Goal: Task Accomplishment & Management: Complete application form

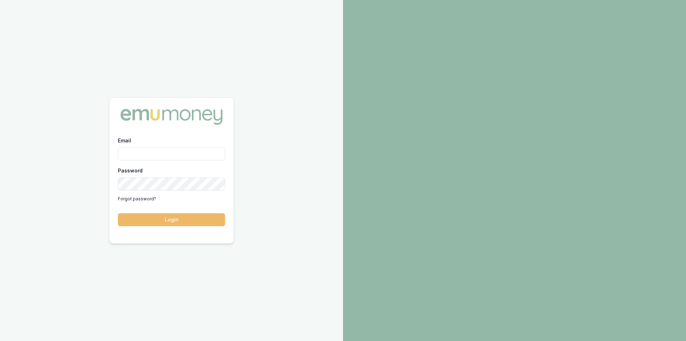
type input "steven.nguyen@emumoney.com.au"
click at [158, 220] on button "Login" at bounding box center [171, 219] width 107 height 13
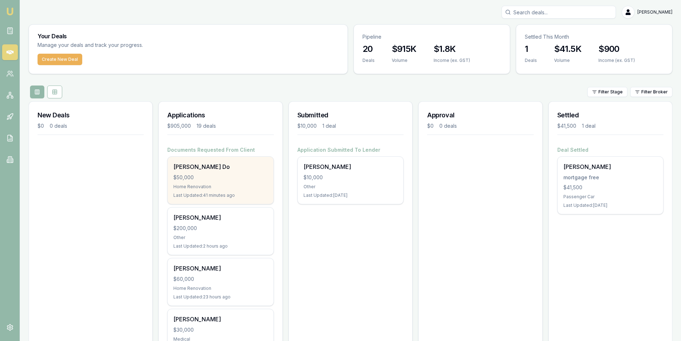
click at [229, 176] on div "$50,000" at bounding box center [220, 177] width 94 height 7
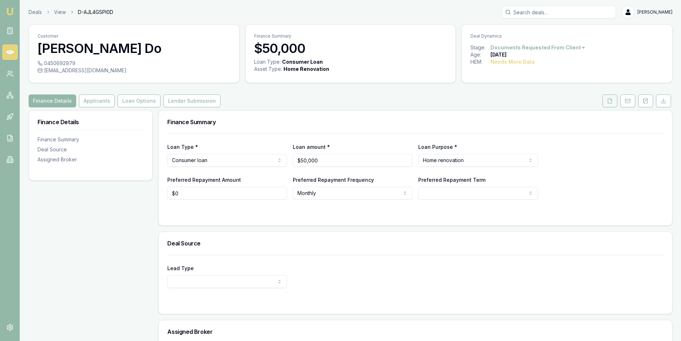
click at [610, 104] on button at bounding box center [609, 100] width 15 height 13
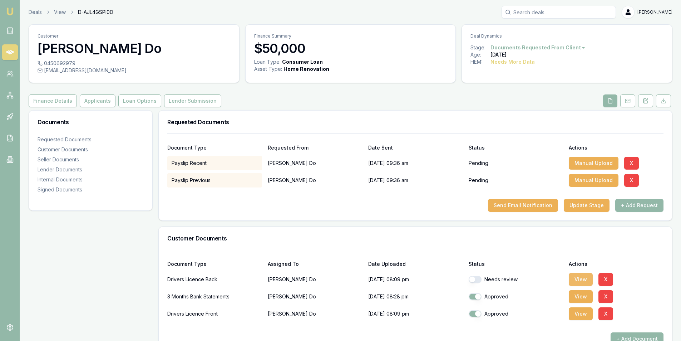
click at [578, 278] on button "View" at bounding box center [581, 279] width 24 height 13
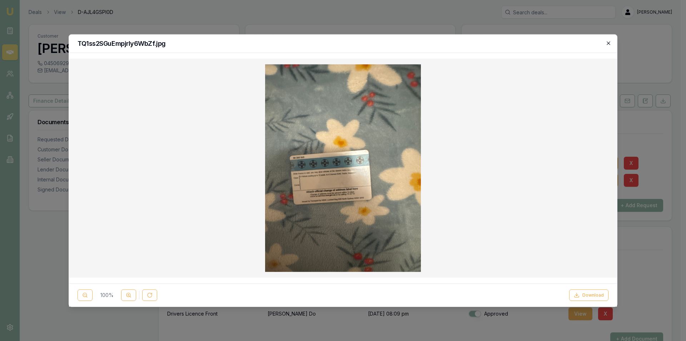
click at [608, 44] on icon "button" at bounding box center [608, 42] width 3 height 3
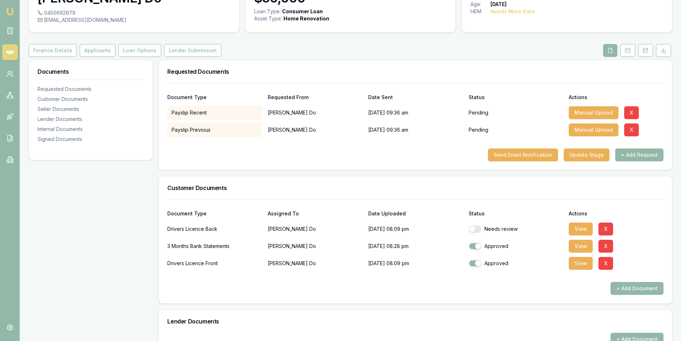
scroll to position [71, 0]
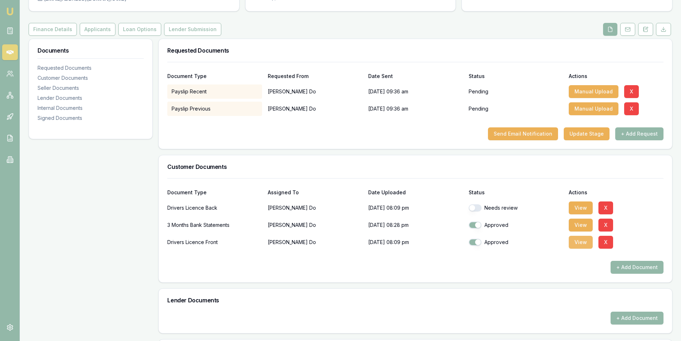
click at [584, 243] on button "View" at bounding box center [581, 242] width 24 height 13
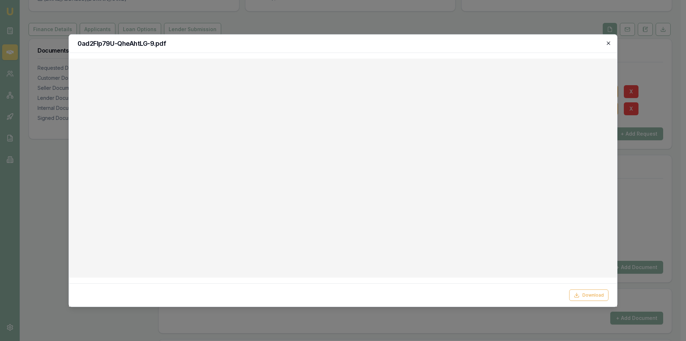
click at [611, 41] on icon "button" at bounding box center [609, 43] width 6 height 6
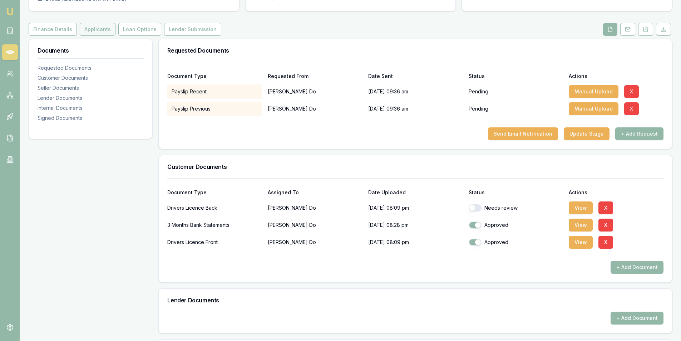
click at [89, 30] on button "Applicants" at bounding box center [98, 29] width 36 height 13
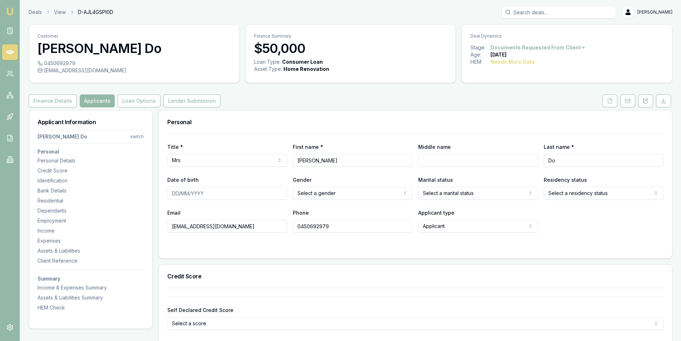
click at [446, 159] on input "Middle name" at bounding box center [478, 160] width 120 height 13
click at [338, 162] on input "Thi Ngoc" at bounding box center [353, 160] width 120 height 13
type input "Thi"
click at [438, 163] on input "Middle name" at bounding box center [478, 160] width 120 height 13
type input "ngoc"
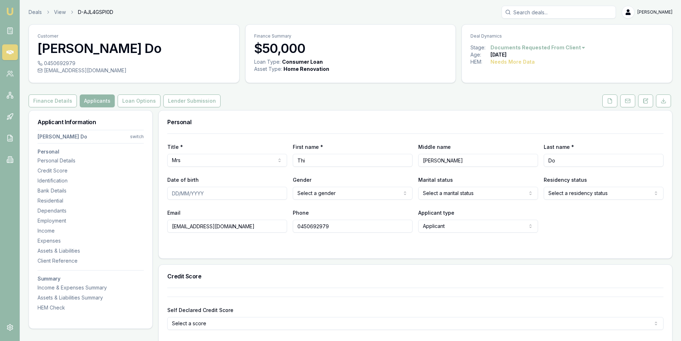
click at [181, 194] on input "Date of birth" at bounding box center [227, 193] width 120 height 13
type input "12/06/1994"
click at [333, 196] on html "Emu Broker Deals View D-AJL4GSPI0D Steven Nguyen Toggle Menu Customer Thi Do 04…" at bounding box center [340, 170] width 681 height 341
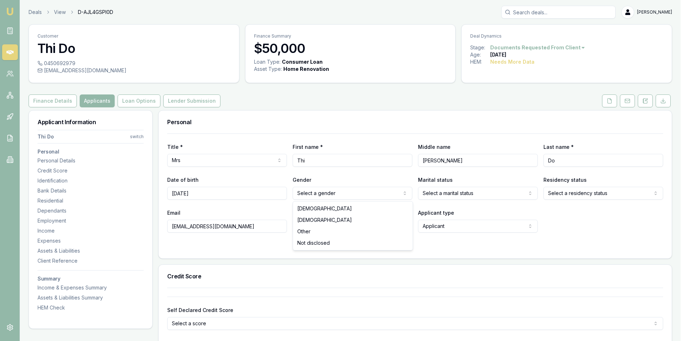
select select "FEMALE"
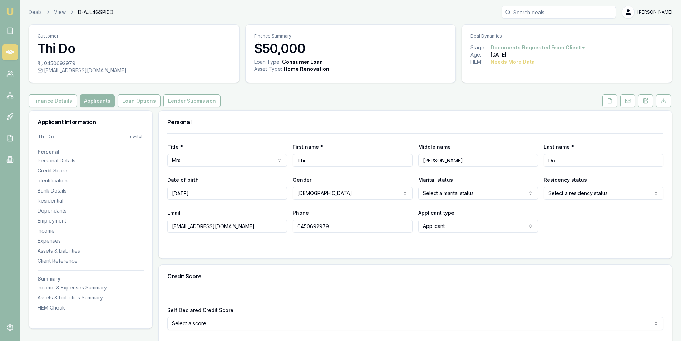
click at [439, 189] on html "Emu Broker Deals View D-AJL4GSPI0D Steven Nguyen Toggle Menu Customer Thi Do 04…" at bounding box center [340, 170] width 681 height 341
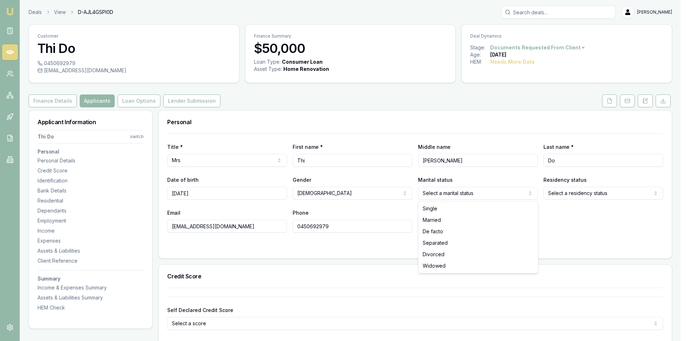
select select "MARRIED"
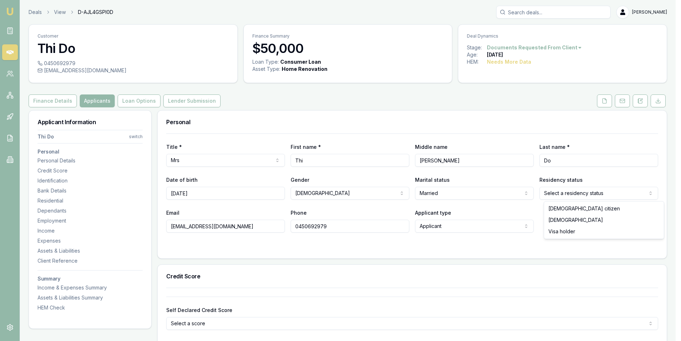
click at [568, 193] on html "Emu Broker Deals View D-AJL4GSPI0D Steven Nguyen Toggle Menu Customer Thi Do 04…" at bounding box center [340, 170] width 681 height 341
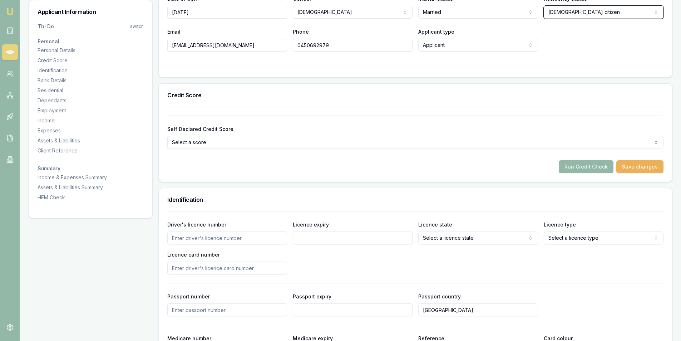
scroll to position [214, 0]
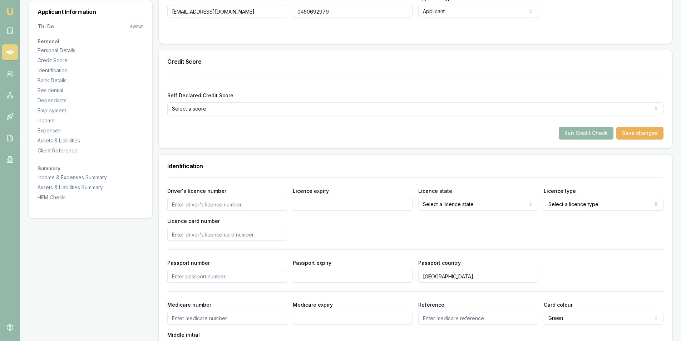
click at [227, 207] on input "Driver's licence number" at bounding box center [227, 204] width 120 height 13
type input "2057904846"
click at [304, 203] on input "Licence expiry" at bounding box center [353, 204] width 120 height 13
type input "1"
type input "4/03/2029"
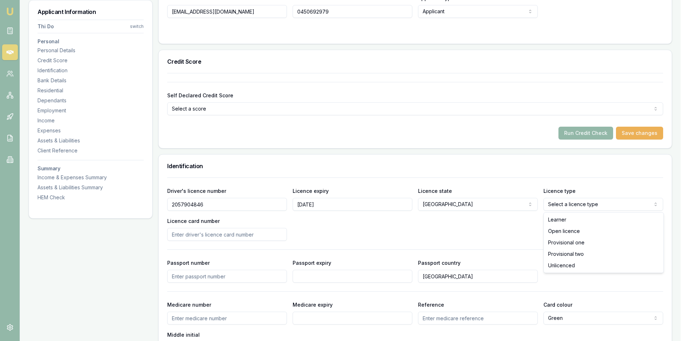
select select "OPEN_LICENCE"
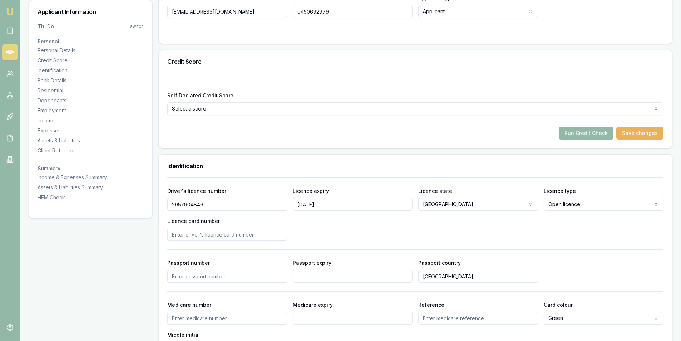
click at [204, 234] on input "Licence card number" at bounding box center [227, 234] width 120 height 13
type input "25"
drag, startPoint x: 208, startPoint y: 206, endPoint x: 105, endPoint y: 205, distance: 102.6
drag, startPoint x: 192, startPoint y: 237, endPoint x: 95, endPoint y: 250, distance: 98.0
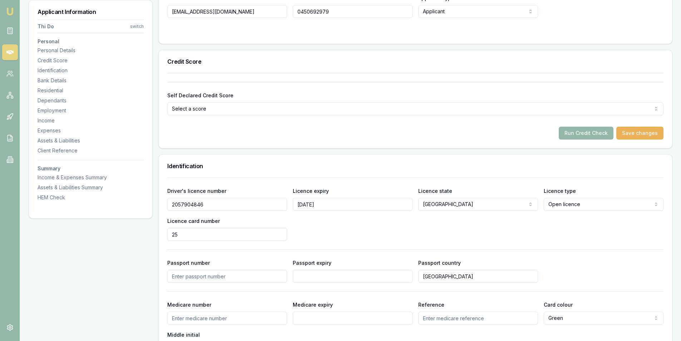
paste input "2057904846"
type input "2057904846"
drag, startPoint x: 208, startPoint y: 205, endPoint x: 116, endPoint y: 209, distance: 91.6
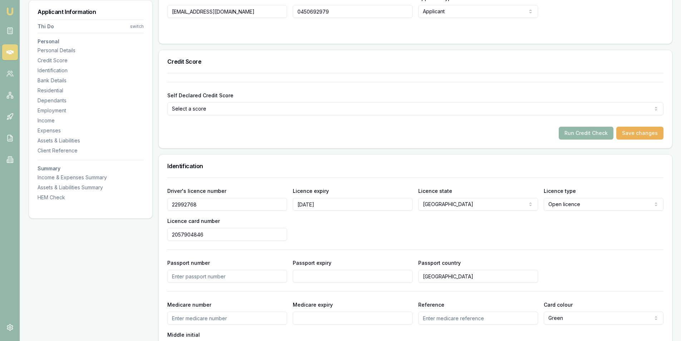
type input "22992768"
click at [344, 241] on div "Driver's licence number 22992768 Licence expiry 4/03/2029 Licence state NSW NSW…" at bounding box center [415, 265] width 496 height 177
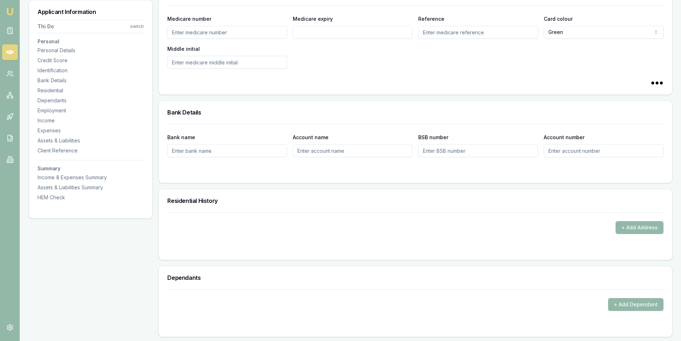
scroll to position [500, 0]
click at [620, 231] on button "+ Add Address" at bounding box center [640, 227] width 48 height 13
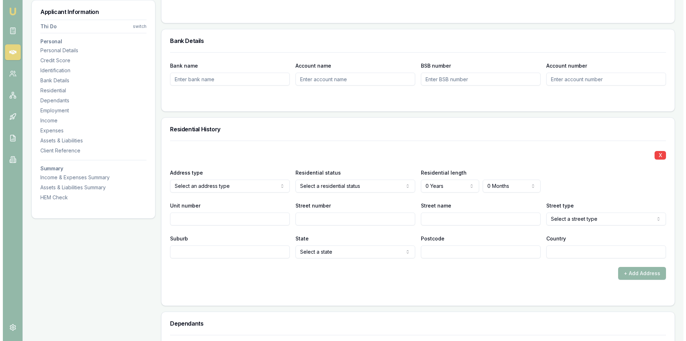
scroll to position [572, 0]
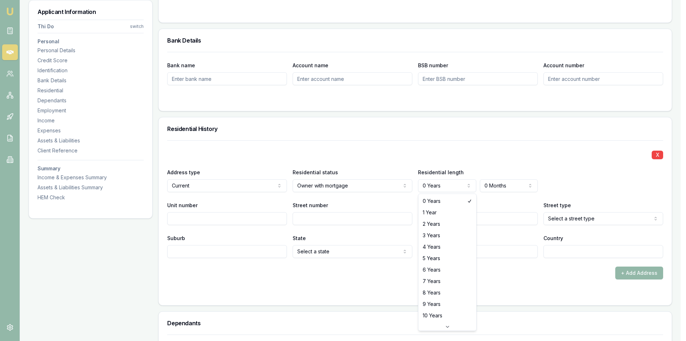
select select "3"
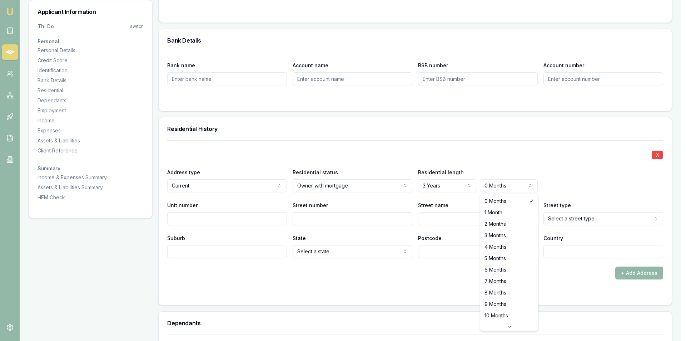
select select "3"
drag, startPoint x: 490, startPoint y: 230, endPoint x: 448, endPoint y: 224, distance: 42.6
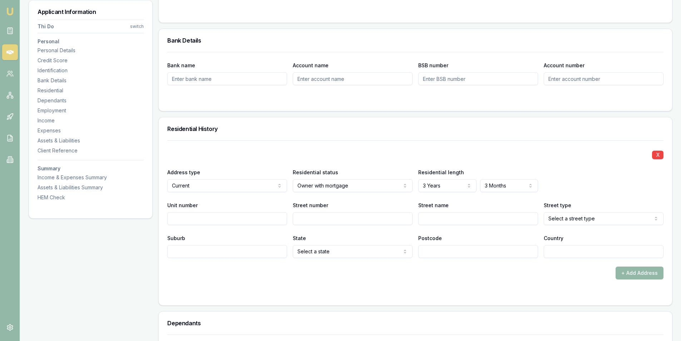
click at [320, 218] on input "Street number" at bounding box center [353, 218] width 120 height 13
type input "77"
click at [471, 217] on input "Street name" at bounding box center [478, 218] width 120 height 13
type input "montgomery"
select select "Ramble"
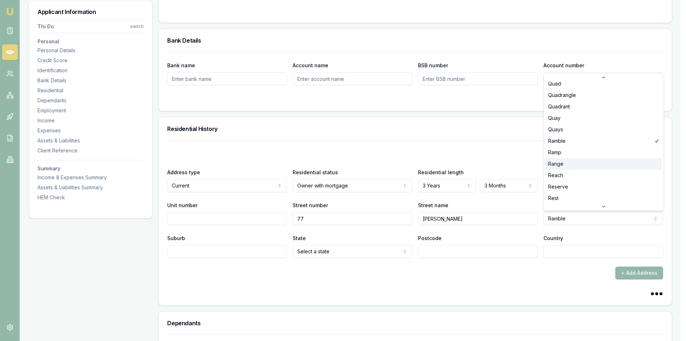
scroll to position [1509, 0]
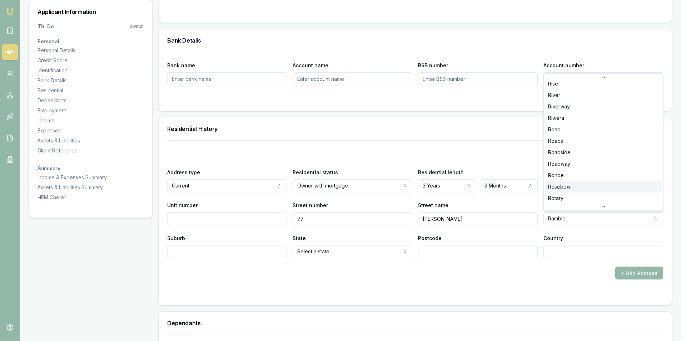
scroll to position [1676, 0]
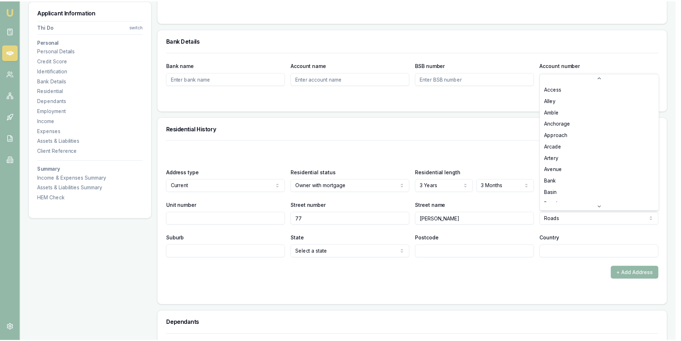
scroll to position [1620, 0]
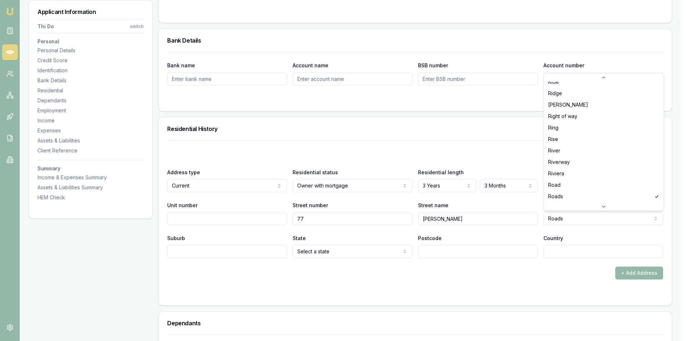
select select "Road"
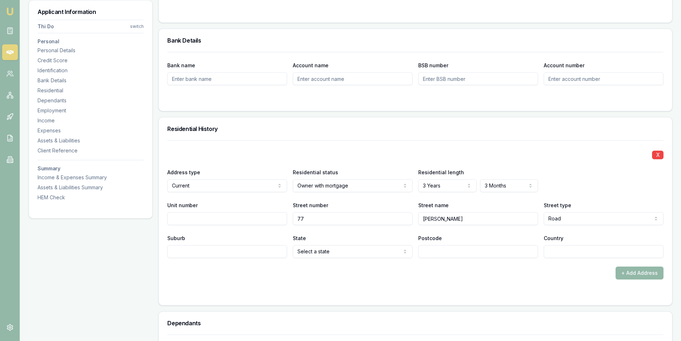
click at [177, 255] on input "Suburb" at bounding box center [227, 251] width 120 height 13
type input "BONNYRIGG"
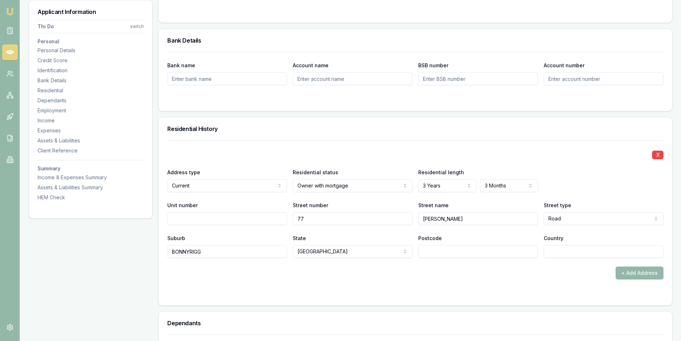
click at [446, 255] on input "Postcode" at bounding box center [478, 251] width 120 height 13
type input "2177"
click at [583, 246] on input "Country" at bounding box center [604, 251] width 120 height 13
type input "AU"
click at [531, 300] on div "X Address type Current Current Previous Residential status Owner with mortgage …" at bounding box center [415, 222] width 513 height 165
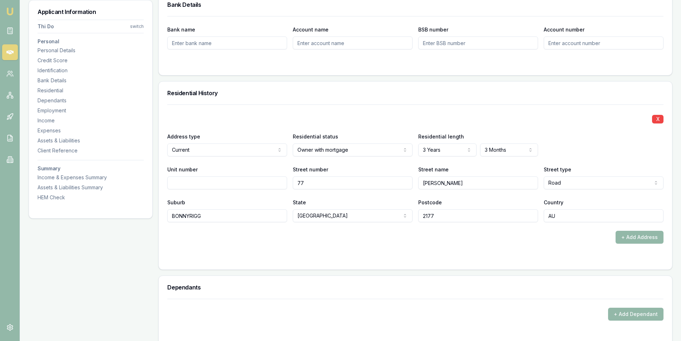
scroll to position [679, 0]
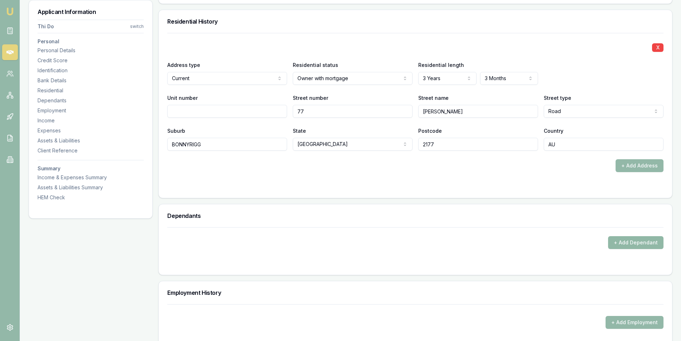
click at [631, 245] on button "+ Add Dependant" at bounding box center [635, 242] width 55 height 13
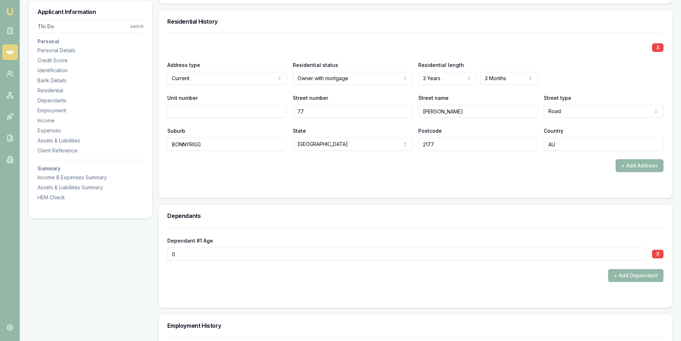
type input "1"
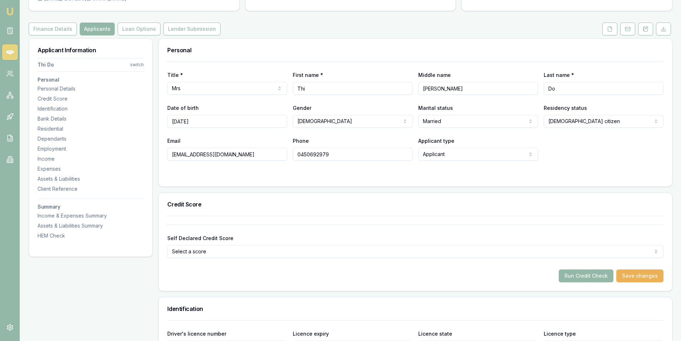
scroll to position [0, 0]
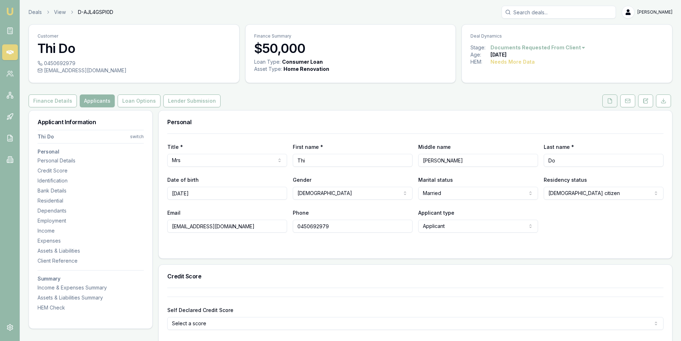
click at [613, 103] on button at bounding box center [609, 100] width 15 height 13
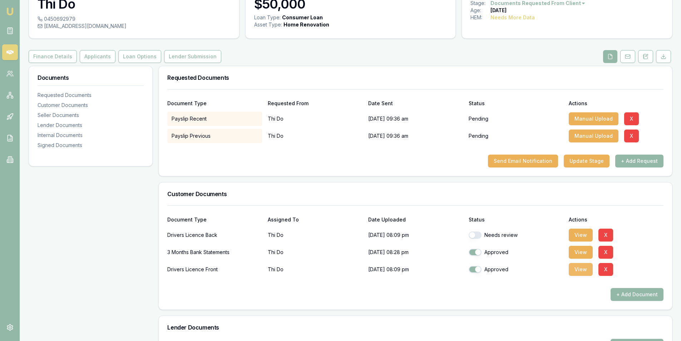
scroll to position [143, 0]
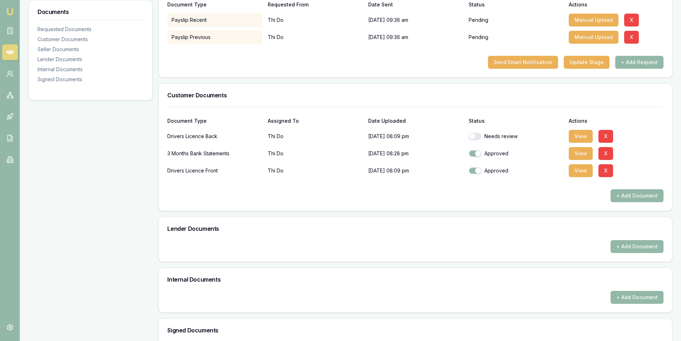
click at [475, 137] on button "button" at bounding box center [475, 136] width 13 height 7
checkbox input "true"
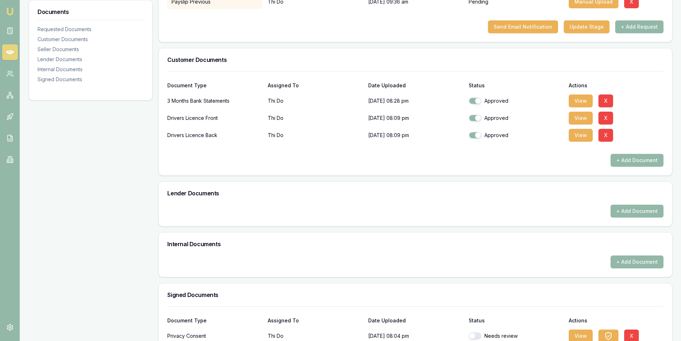
scroll to position [237, 0]
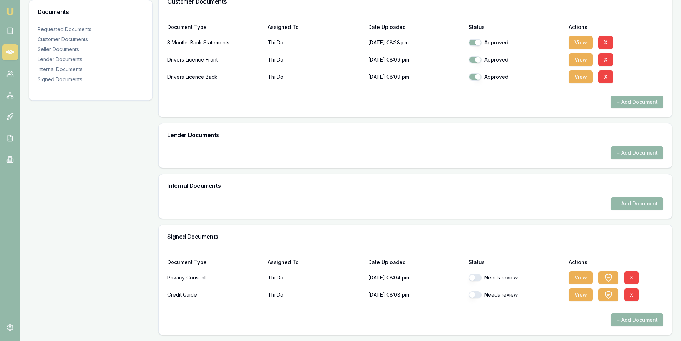
click at [478, 277] on button "button" at bounding box center [475, 277] width 13 height 7
checkbox input "true"
click at [475, 294] on button "button" at bounding box center [475, 294] width 13 height 7
checkbox input "true"
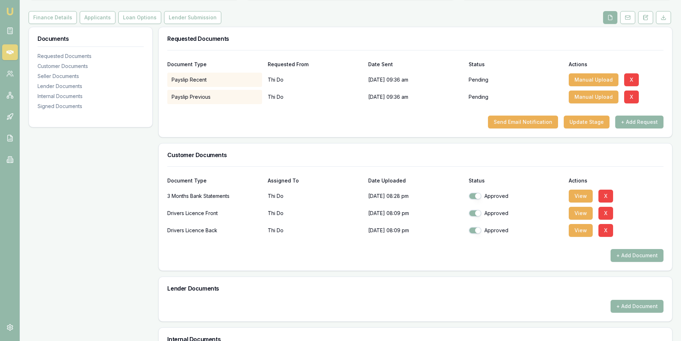
scroll to position [22, 0]
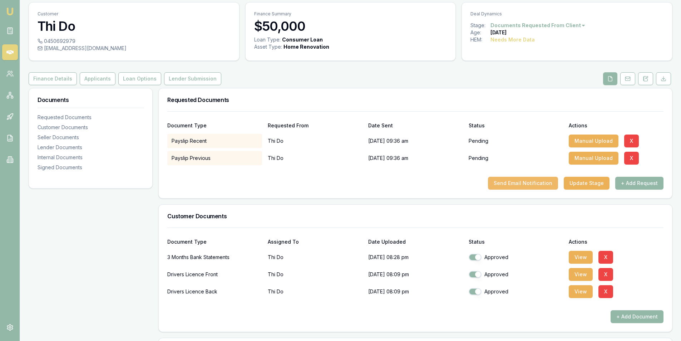
click at [516, 184] on button "Send Email Notification" at bounding box center [523, 183] width 70 height 13
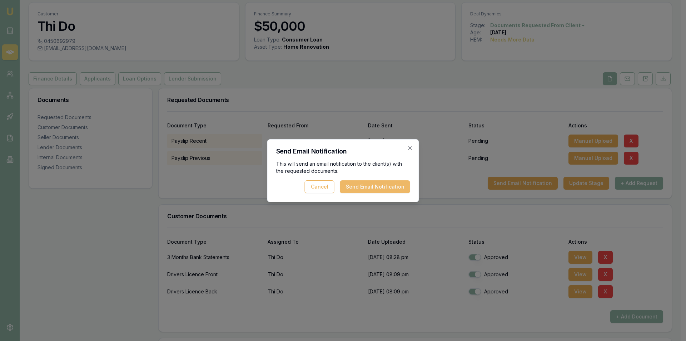
click at [356, 187] on button "Send Email Notification" at bounding box center [375, 186] width 70 height 13
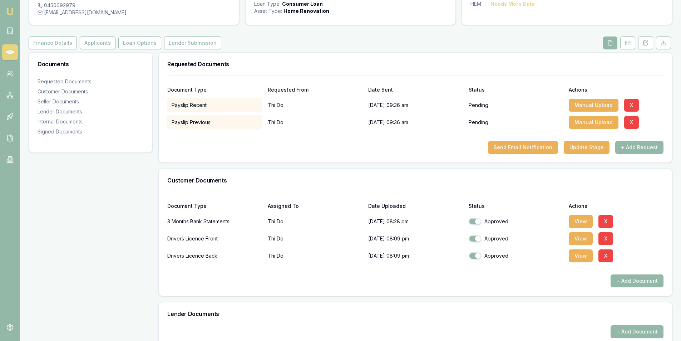
scroll to position [0, 0]
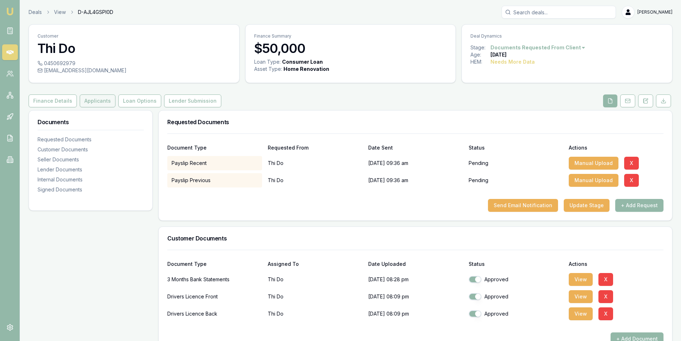
click at [99, 105] on button "Applicants" at bounding box center [98, 100] width 36 height 13
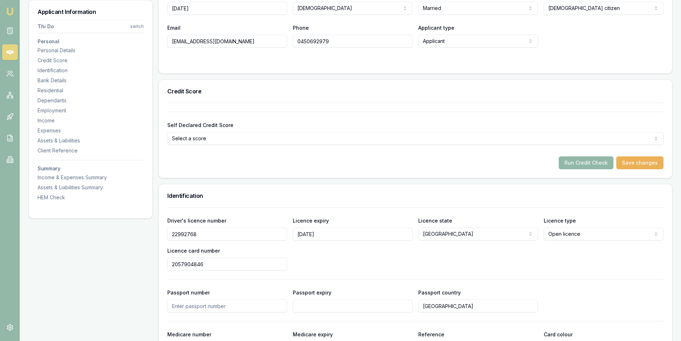
scroll to position [250, 0]
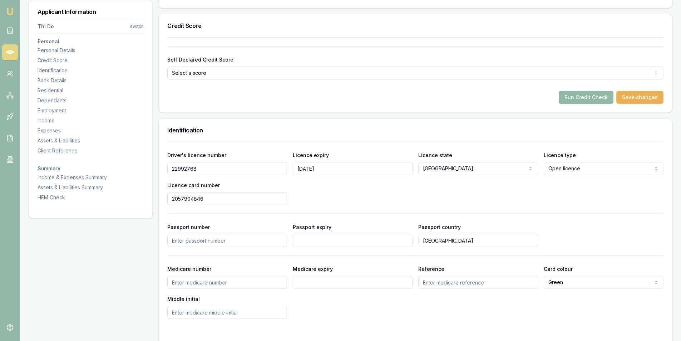
click at [582, 99] on button "Run Credit Check" at bounding box center [586, 97] width 55 height 13
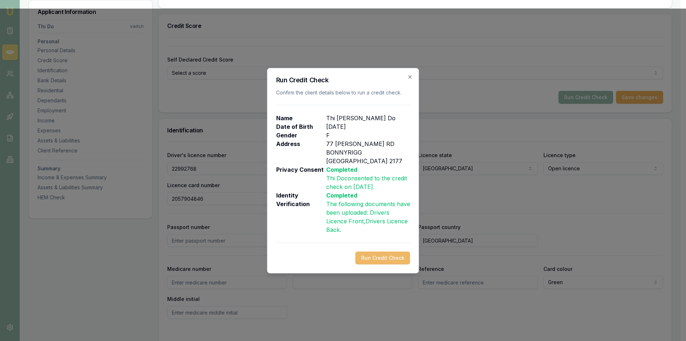
click at [369, 256] on button "Run Credit Check" at bounding box center [383, 257] width 55 height 13
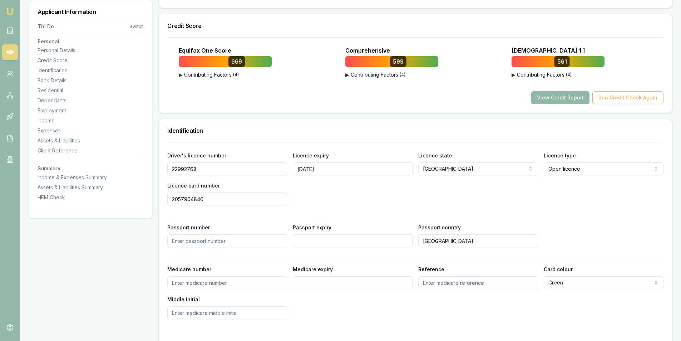
click at [553, 94] on button "View Credit Report" at bounding box center [560, 97] width 58 height 13
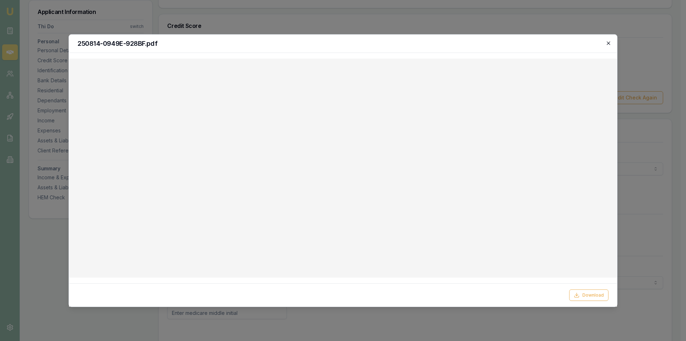
click at [610, 40] on icon "button" at bounding box center [609, 43] width 6 height 6
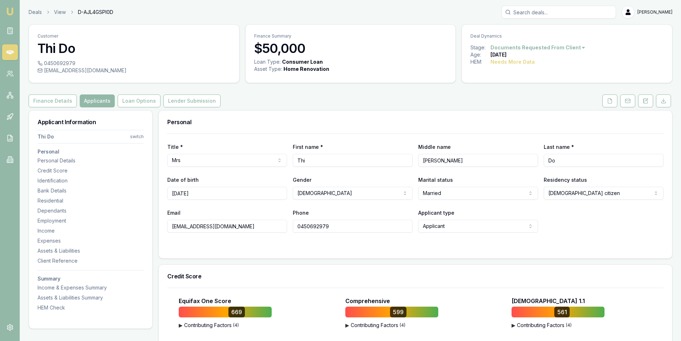
scroll to position [36, 0]
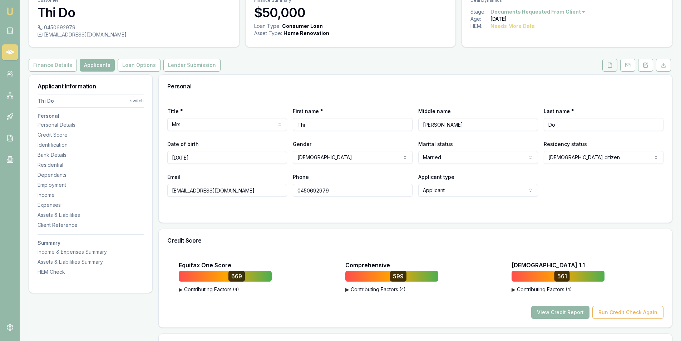
click at [611, 66] on icon at bounding box center [610, 65] width 6 height 6
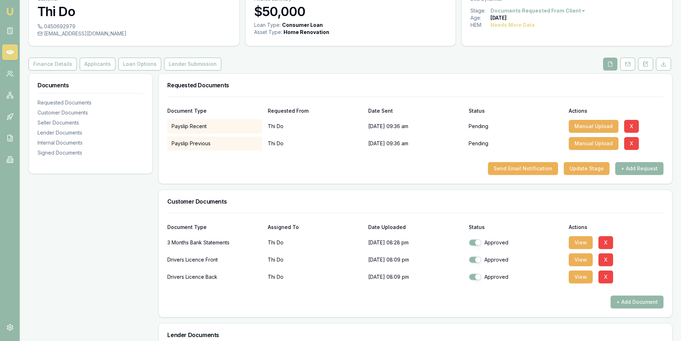
scroll to position [107, 0]
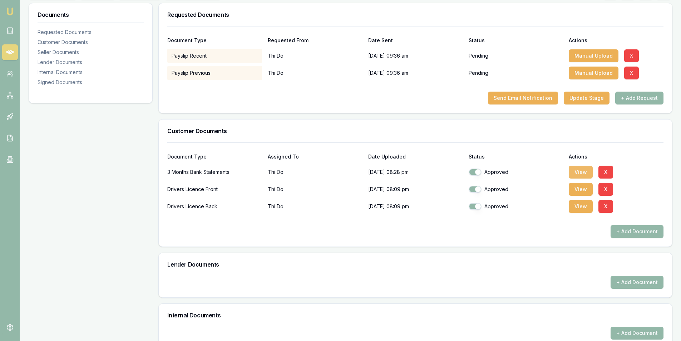
click at [579, 171] on button "View" at bounding box center [581, 172] width 24 height 13
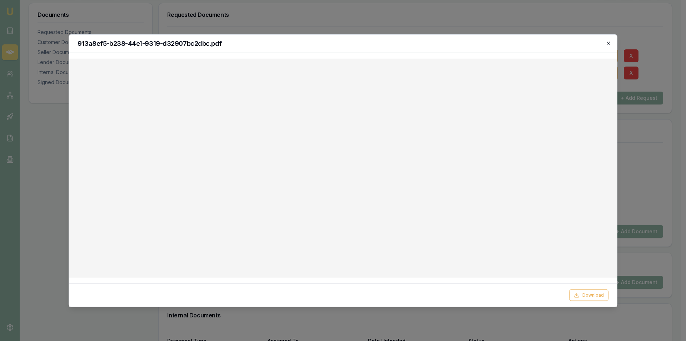
click at [611, 42] on icon "button" at bounding box center [609, 43] width 6 height 6
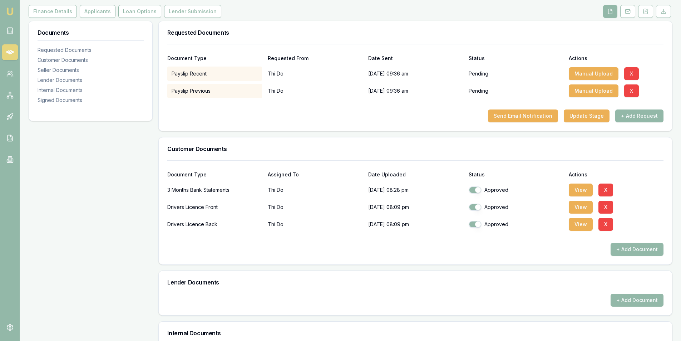
scroll to position [71, 0]
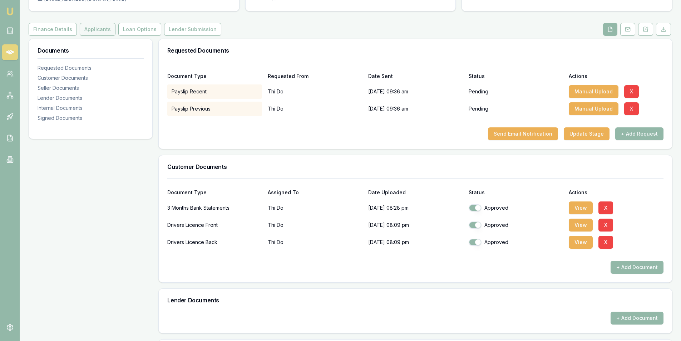
click at [94, 33] on button "Applicants" at bounding box center [98, 29] width 36 height 13
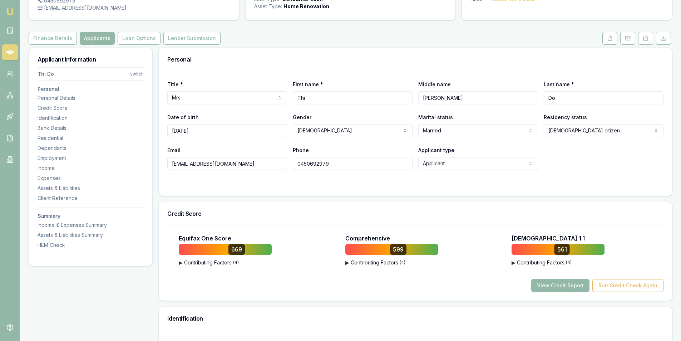
scroll to position [71, 0]
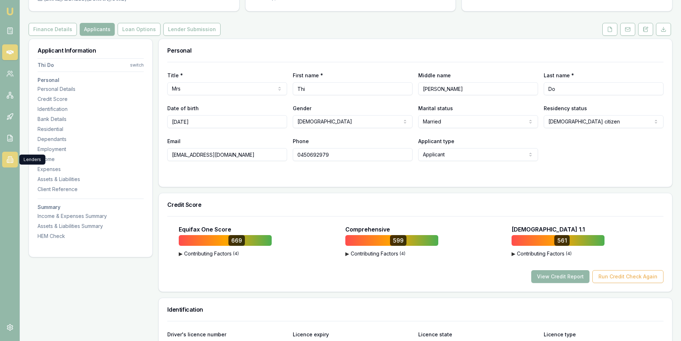
click at [9, 158] on icon at bounding box center [9, 159] width 7 height 7
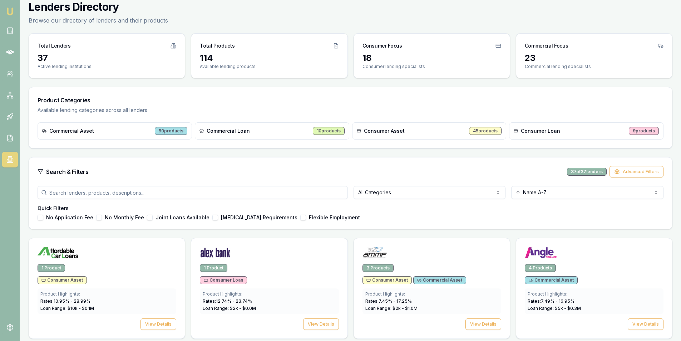
scroll to position [36, 0]
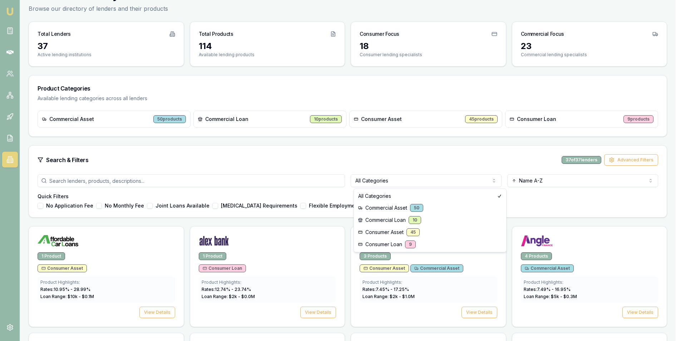
click at [386, 181] on html "Emu Broker Steven Nguyen Toggle Menu Lenders Directory Browse our directory of …" at bounding box center [340, 134] width 681 height 341
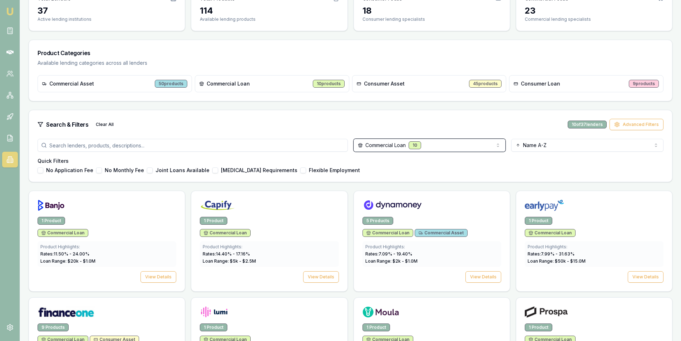
scroll to position [107, 0]
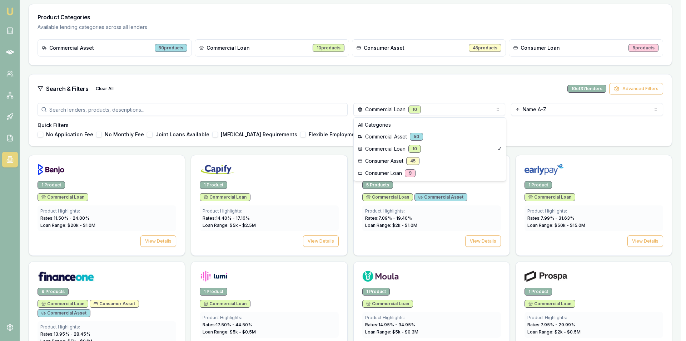
click at [440, 110] on html "Emu Broker Steven Nguyen Toggle Menu Lenders Directory Browse our directory of …" at bounding box center [343, 63] width 686 height 341
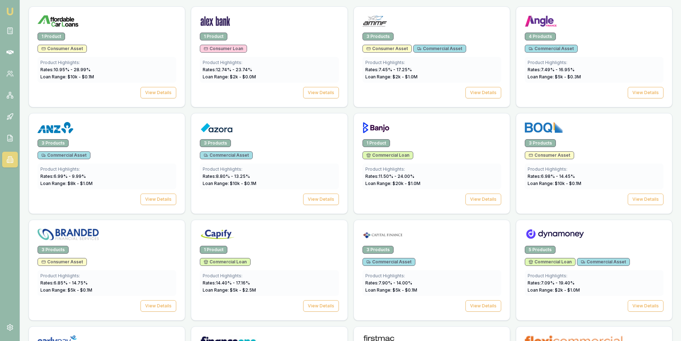
scroll to position [178, 0]
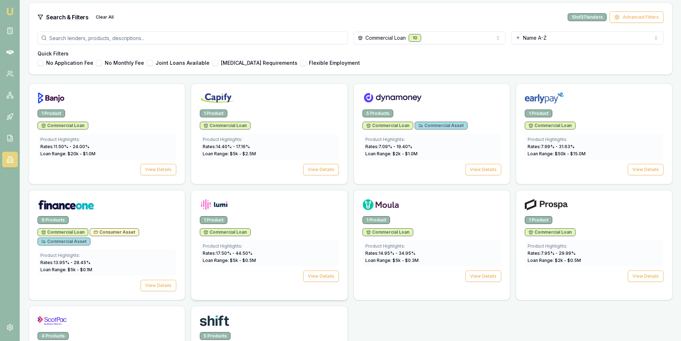
click at [277, 212] on div at bounding box center [269, 206] width 139 height 14
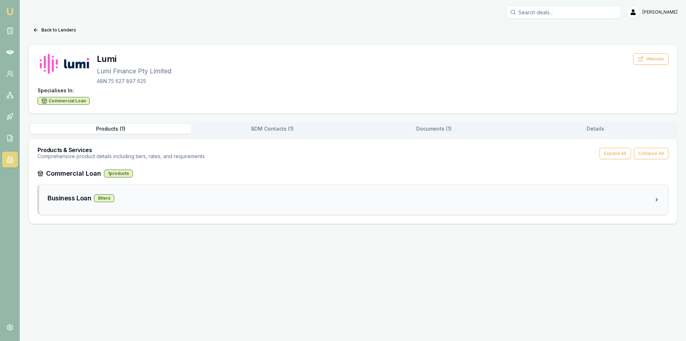
click at [107, 197] on div "8 tier s" at bounding box center [104, 198] width 20 height 8
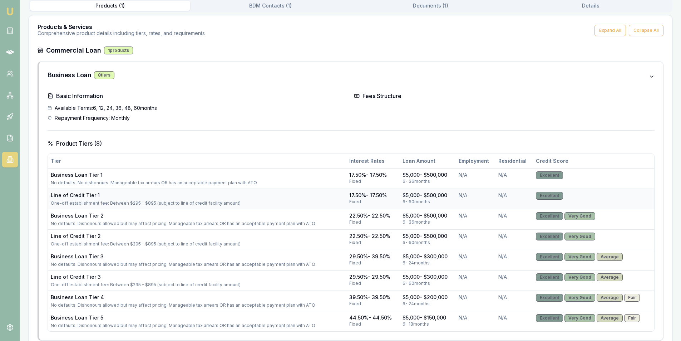
scroll to position [137, 0]
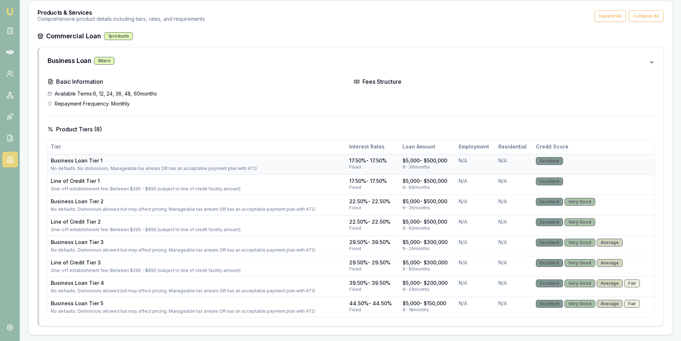
click at [168, 171] on td "Business Loan Tier 1 No defaults. No dishonours. Manageable tax arrears OR has …" at bounding box center [197, 164] width 299 height 20
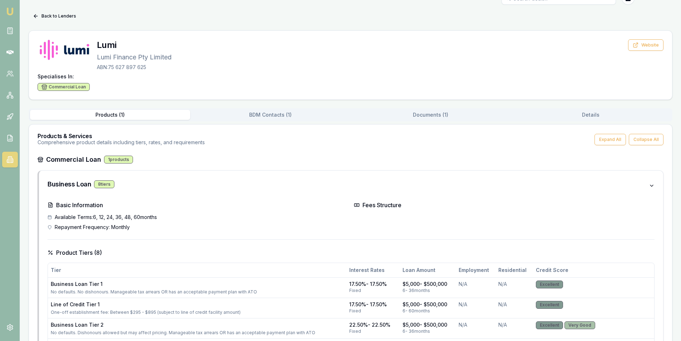
scroll to position [0, 0]
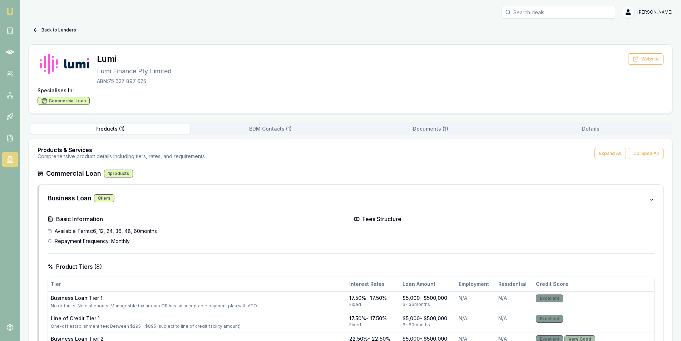
click at [35, 29] on icon at bounding box center [35, 29] width 2 height 3
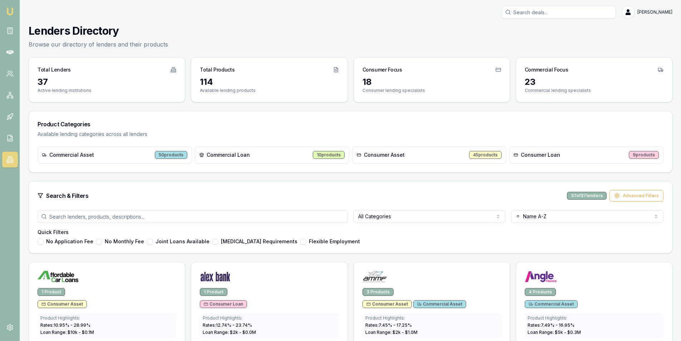
click at [426, 156] on div "Consumer Asset 45 products" at bounding box center [429, 154] width 154 height 17
click at [376, 214] on html "Emu Broker Steven Nguyen Toggle Menu Lenders Directory Browse our directory of …" at bounding box center [340, 170] width 681 height 341
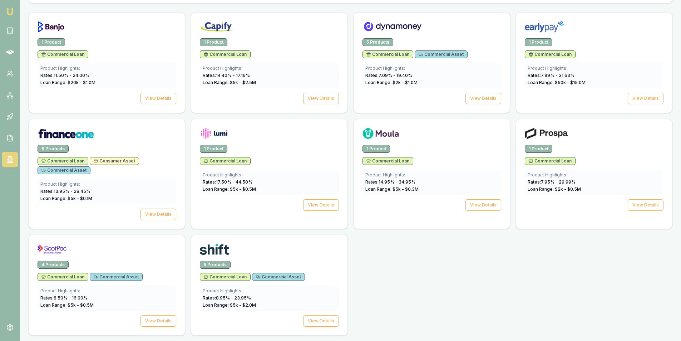
scroll to position [250, 0]
click at [644, 208] on button "View Details" at bounding box center [646, 204] width 36 height 11
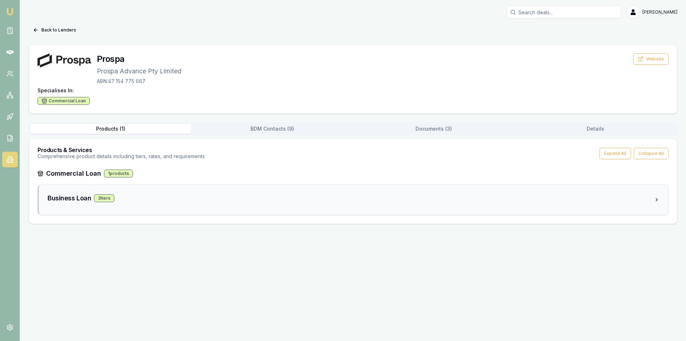
drag, startPoint x: 103, startPoint y: 198, endPoint x: 139, endPoint y: 194, distance: 35.6
click at [104, 198] on div "3 tier s" at bounding box center [104, 198] width 20 height 8
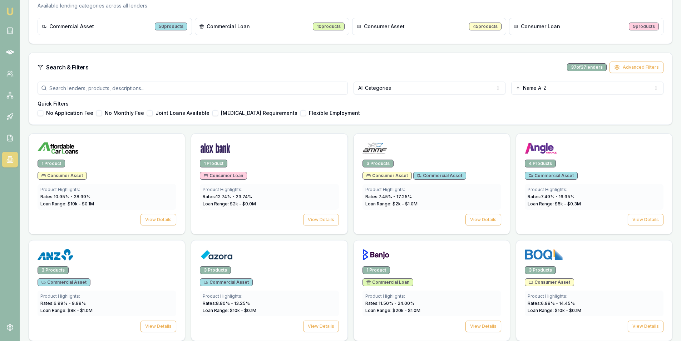
scroll to position [71, 0]
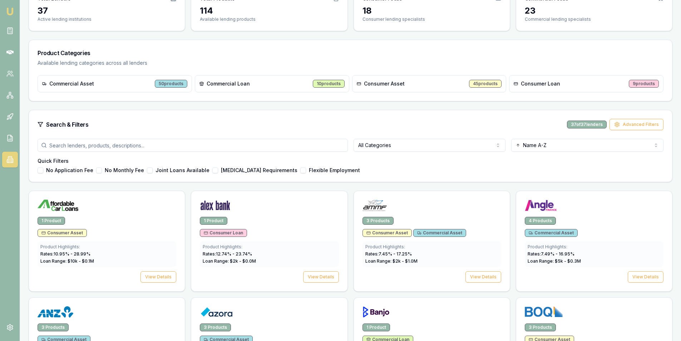
click at [387, 143] on html "Emu Broker Steven Nguyen Toggle Menu Lenders Directory Browse our directory of …" at bounding box center [340, 99] width 681 height 341
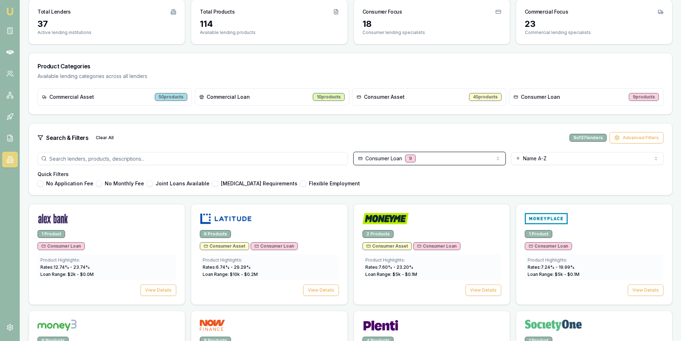
scroll to position [143, 0]
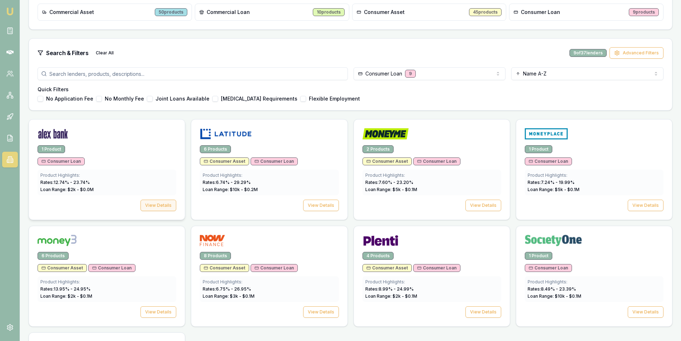
click at [160, 207] on button "View Details" at bounding box center [158, 204] width 36 height 11
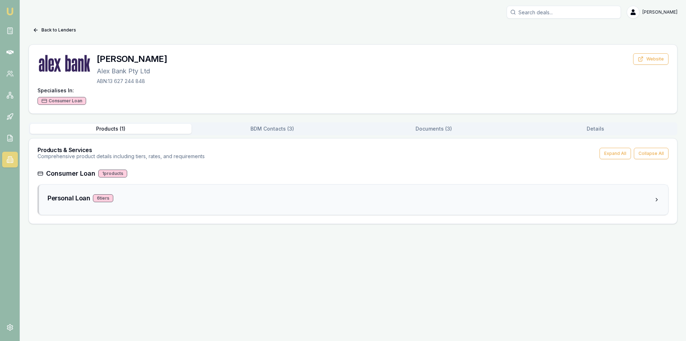
click at [103, 199] on div "6 tier s" at bounding box center [103, 198] width 20 height 8
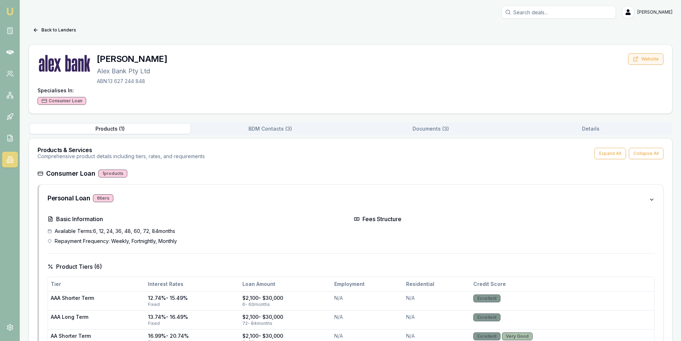
click at [654, 61] on button "Website" at bounding box center [645, 58] width 35 height 11
click at [34, 29] on icon at bounding box center [36, 30] width 6 height 6
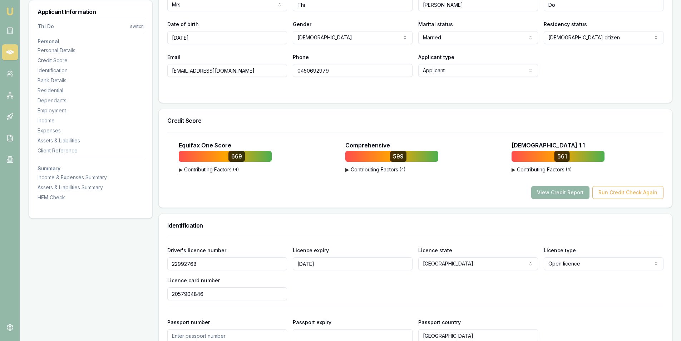
scroll to position [143, 0]
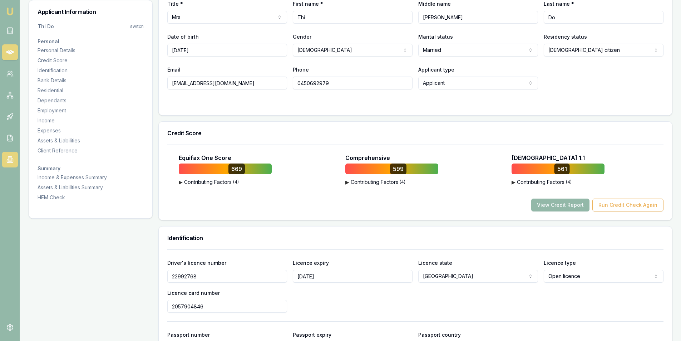
click at [14, 162] on link at bounding box center [10, 160] width 16 height 16
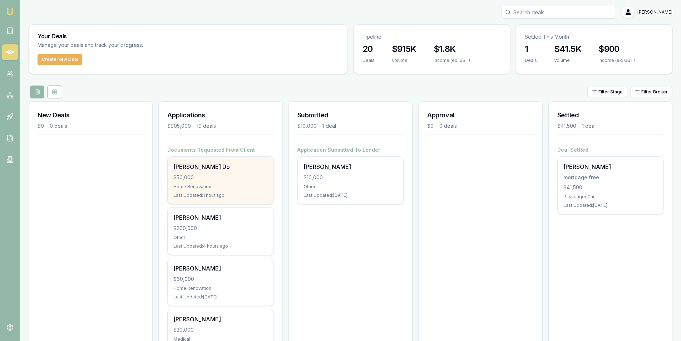
click at [221, 187] on div "Home Renovation" at bounding box center [220, 187] width 94 height 6
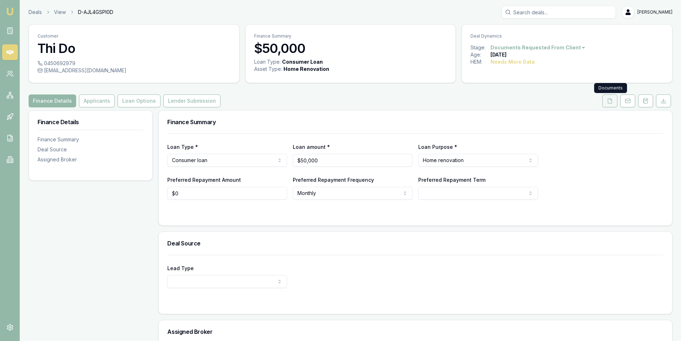
click at [613, 104] on button at bounding box center [609, 100] width 15 height 13
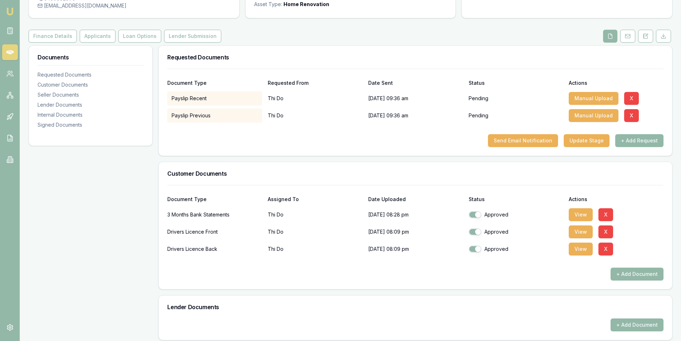
scroll to position [71, 0]
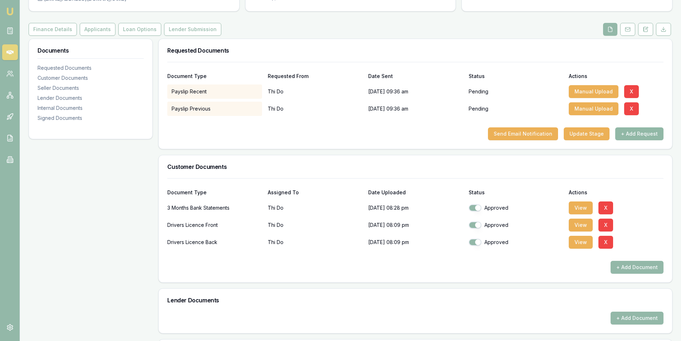
click at [636, 135] on button "+ Add Request" at bounding box center [639, 133] width 48 height 13
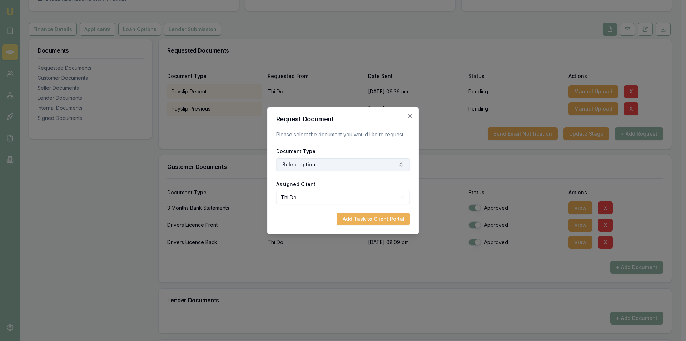
click at [346, 164] on button "Select option..." at bounding box center [343, 164] width 134 height 13
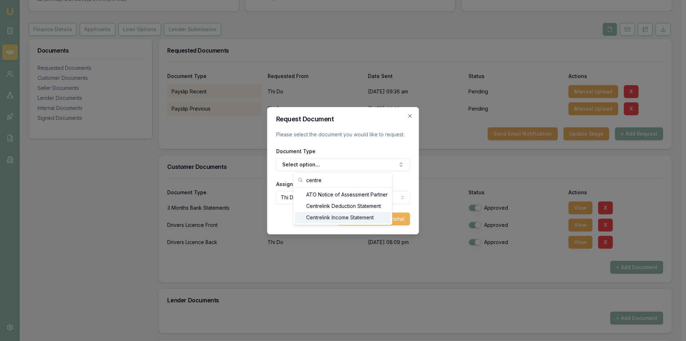
type input "centre"
click at [333, 216] on div "Centrelink Income Statement" at bounding box center [343, 217] width 96 height 11
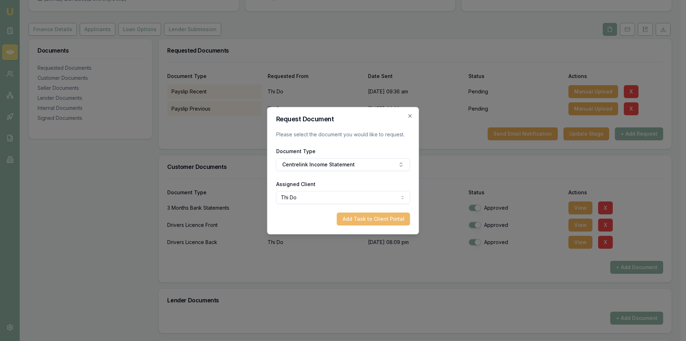
click at [377, 220] on button "Add Task to Client Portal" at bounding box center [373, 218] width 73 height 13
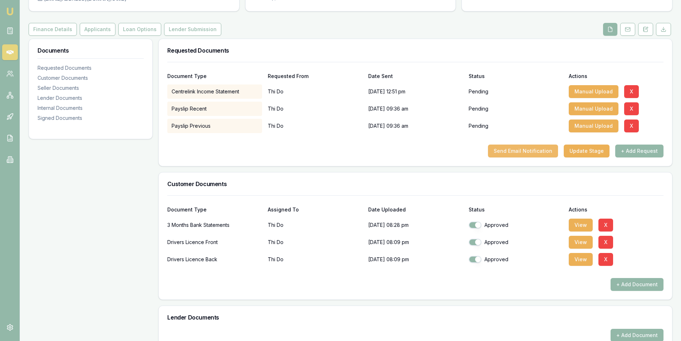
click at [515, 149] on button "Send Email Notification" at bounding box center [523, 150] width 70 height 13
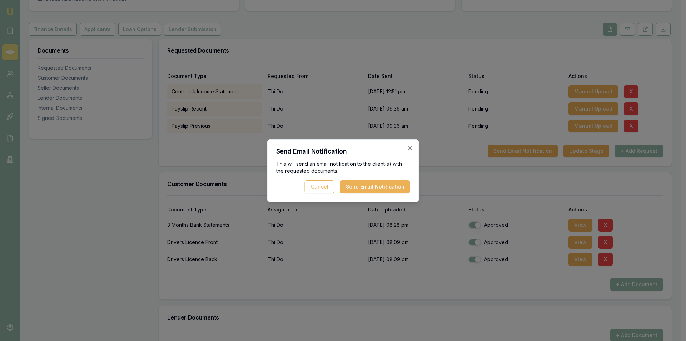
click at [380, 187] on button "Send Email Notification" at bounding box center [375, 186] width 70 height 13
